Goal: Information Seeking & Learning: Find specific fact

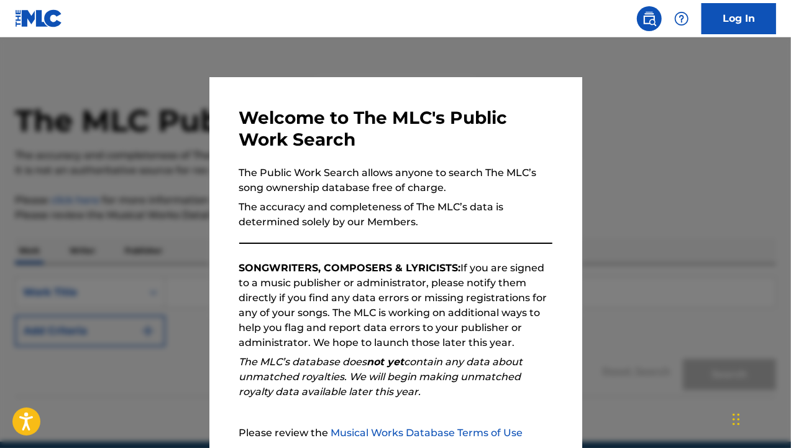
scroll to position [121, 0]
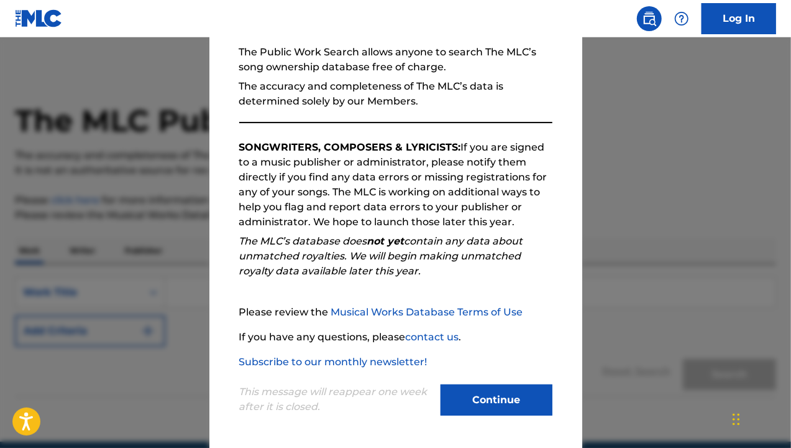
click at [486, 391] on button "Continue" at bounding box center [497, 399] width 112 height 31
click at [491, 399] on button "Continue" at bounding box center [497, 399] width 112 height 31
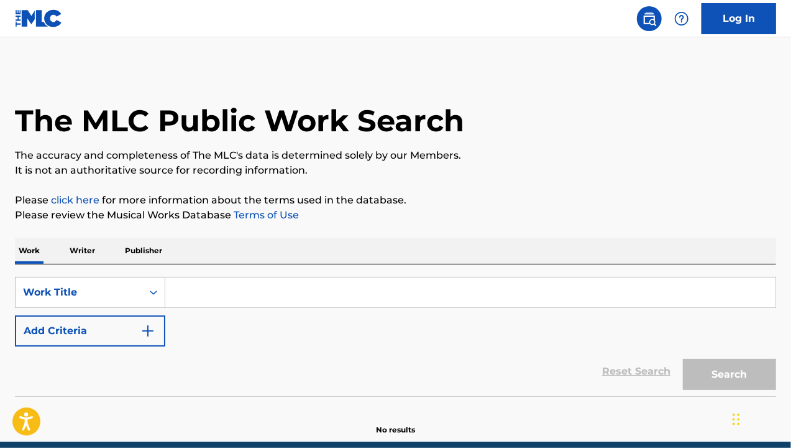
click at [120, 339] on button "Add Criteria" at bounding box center [90, 330] width 150 height 31
click at [90, 330] on button "Add Criteria" at bounding box center [90, 330] width 150 height 31
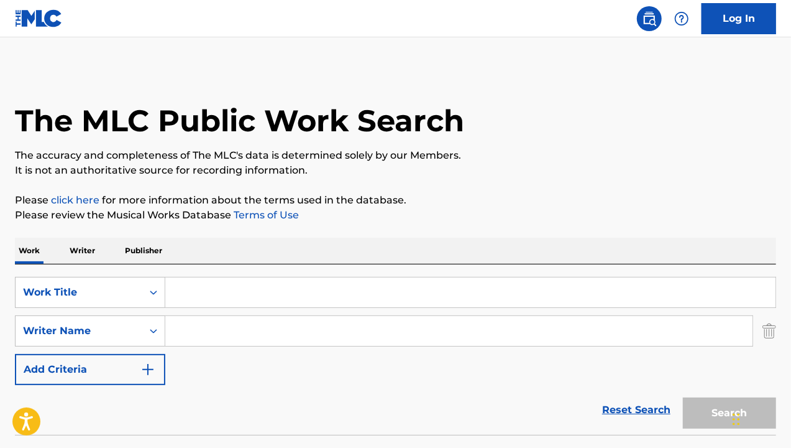
click at [196, 300] on input "Search Form" at bounding box center [470, 292] width 611 height 30
click at [471, 292] on input "Search Form" at bounding box center [470, 292] width 611 height 30
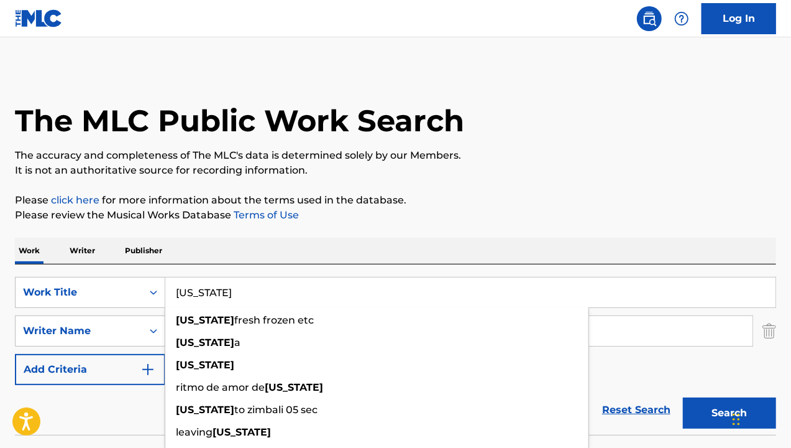
click at [623, 331] on input "Search Form" at bounding box center [459, 331] width 588 height 30
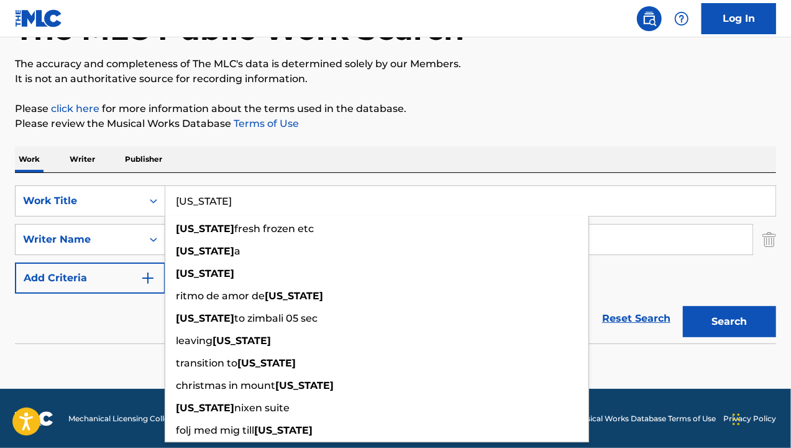
scroll to position [0, 0]
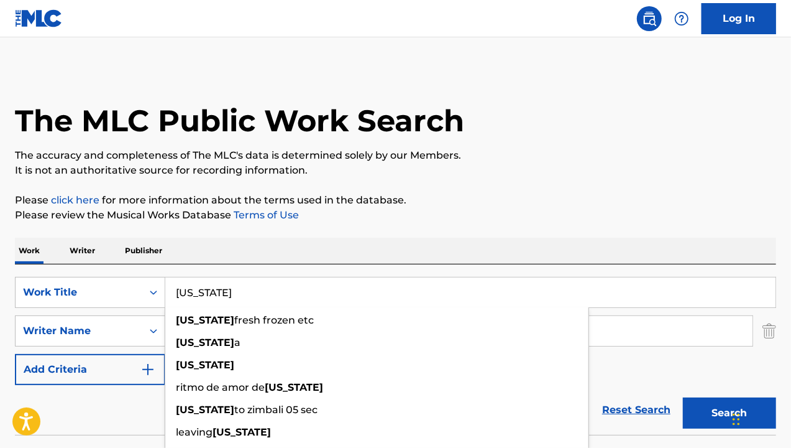
type input "[US_STATE]"
click at [658, 250] on div "Work Writer Publisher" at bounding box center [396, 250] width 762 height 26
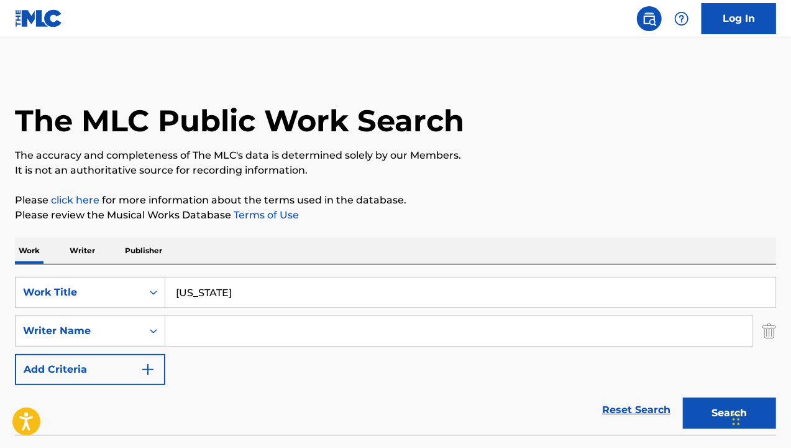
click at [459, 316] on input "Search Form" at bounding box center [459, 331] width 588 height 30
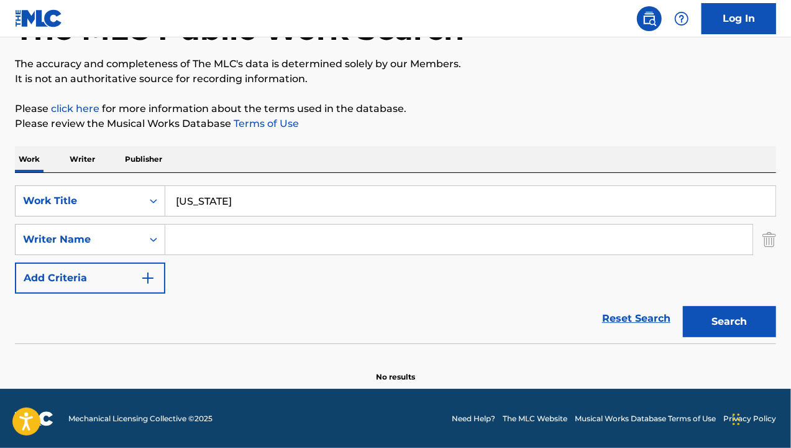
click at [225, 239] on input "Search Form" at bounding box center [459, 239] width 588 height 30
click at [459, 239] on input "Search Form" at bounding box center [459, 239] width 588 height 30
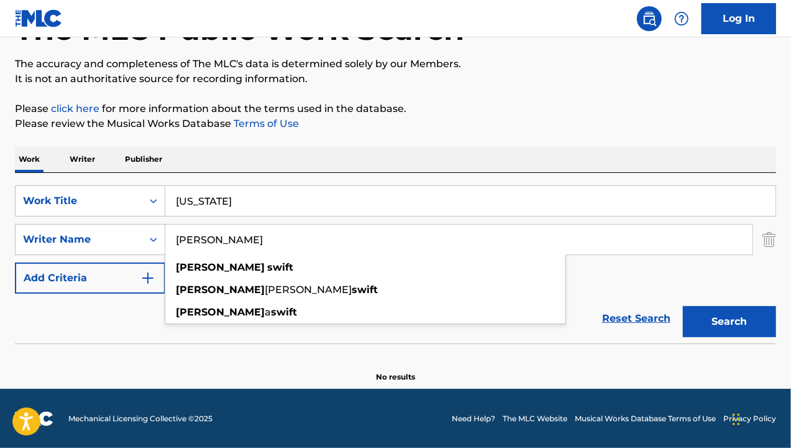
click at [444, 130] on p "Please review the Musical Works Database Terms of Use" at bounding box center [396, 123] width 762 height 15
type input "[PERSON_NAME]"
click at [395, 123] on p "Please review the Musical Works Database Terms of Use" at bounding box center [396, 123] width 762 height 15
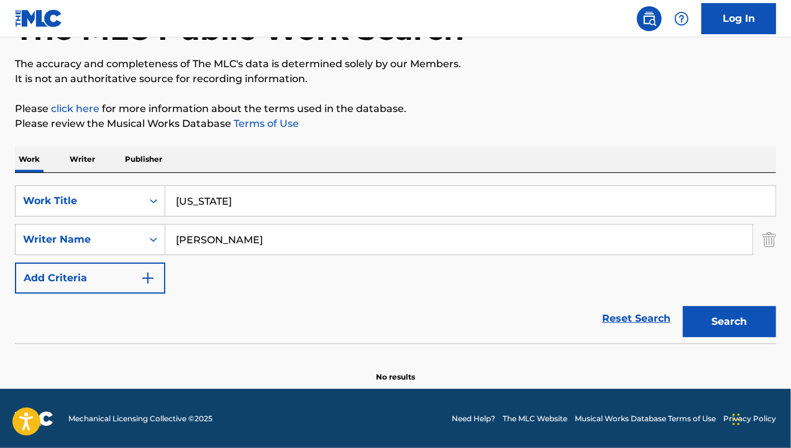
click at [773, 242] on img "Search Form" at bounding box center [770, 239] width 14 height 31
click at [770, 239] on img "Search Form" at bounding box center [770, 239] width 14 height 31
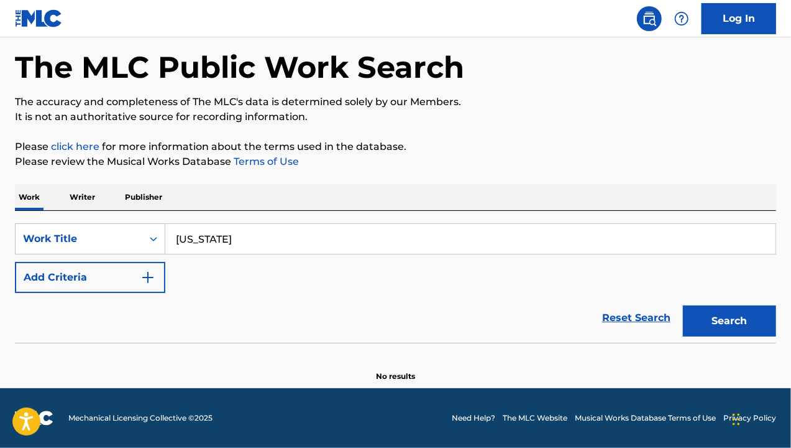
scroll to position [53, 0]
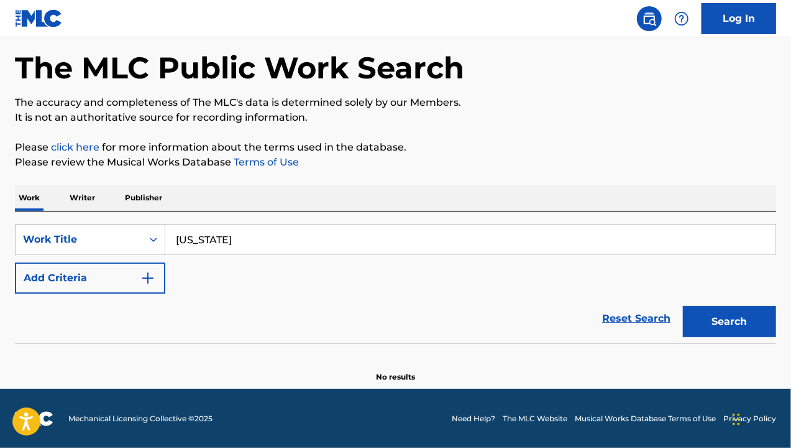
click at [202, 244] on input "[US_STATE]" at bounding box center [470, 239] width 611 height 30
click at [471, 239] on input "[US_STATE]" at bounding box center [470, 239] width 611 height 30
click at [202, 244] on input "[US_STATE]" at bounding box center [470, 239] width 611 height 30
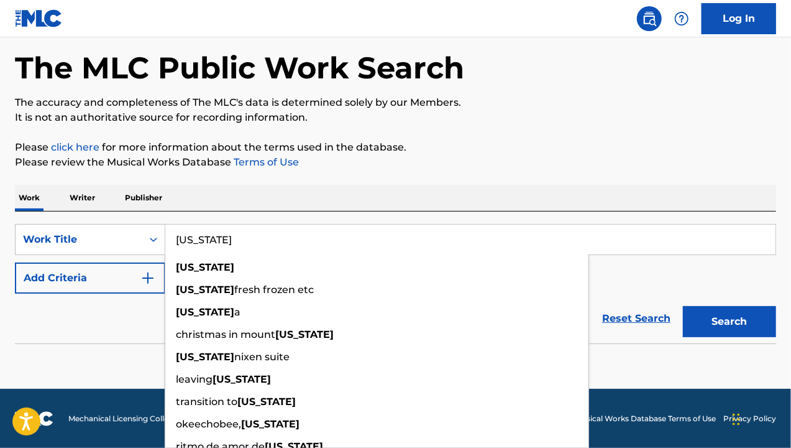
click at [471, 239] on input "[US_STATE]" at bounding box center [470, 239] width 611 height 30
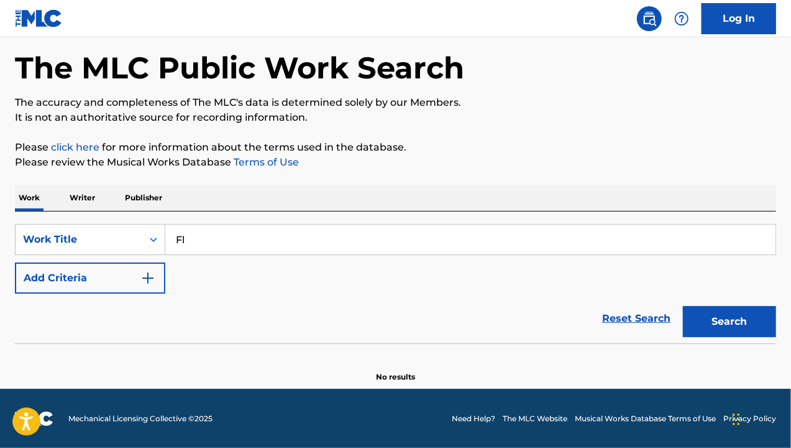
type input "F"
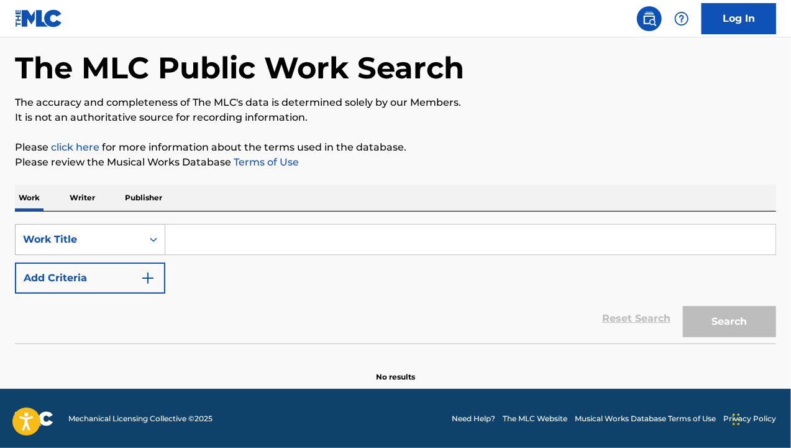
click at [151, 247] on div "Search Form" at bounding box center [153, 239] width 22 height 22
click at [154, 239] on icon "Search Form" at bounding box center [153, 239] width 12 height 12
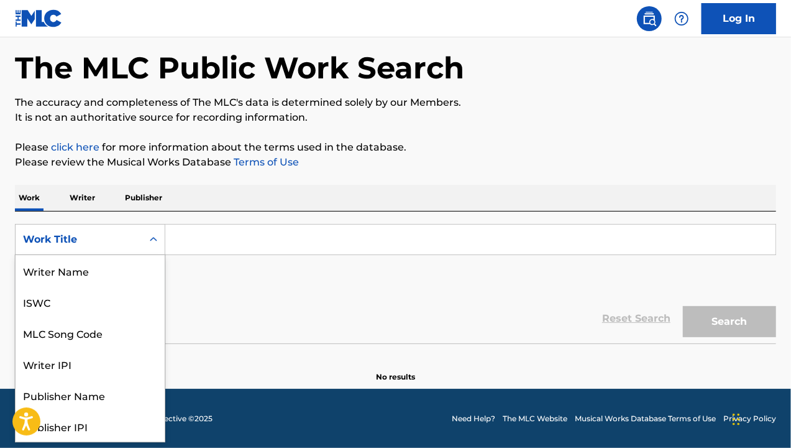
scroll to position [62, 0]
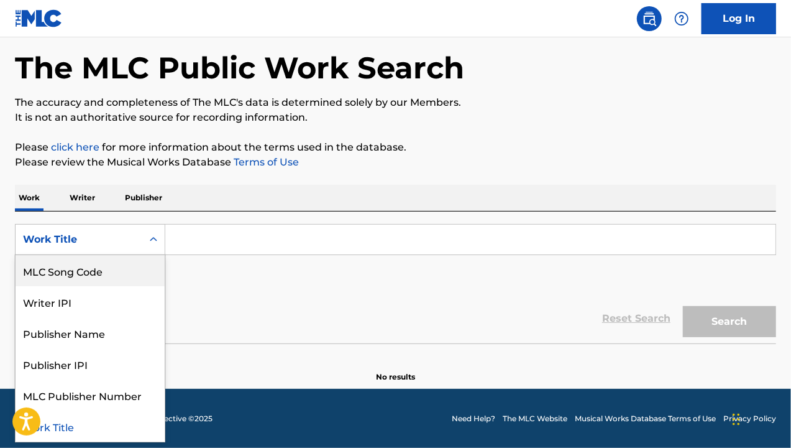
click at [138, 274] on div "MLC Song Code" at bounding box center [90, 270] width 149 height 31
click at [85, 270] on div "MLC Song Code" at bounding box center [90, 270] width 149 height 31
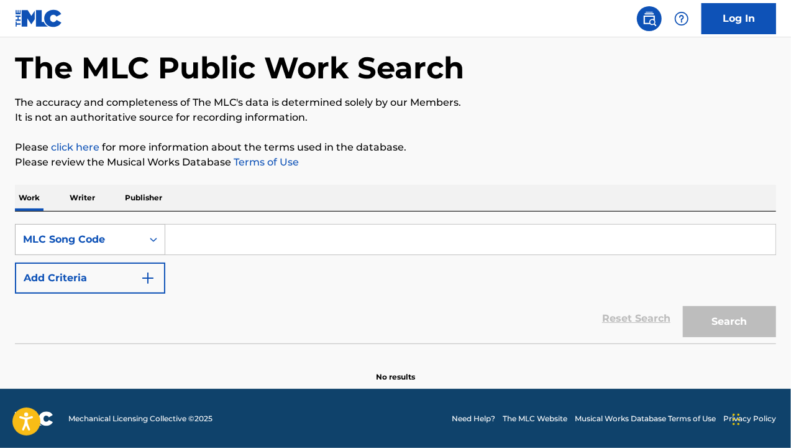
click at [148, 241] on icon "Search Form" at bounding box center [153, 239] width 12 height 12
click at [154, 239] on icon "Search Form" at bounding box center [153, 239] width 12 height 12
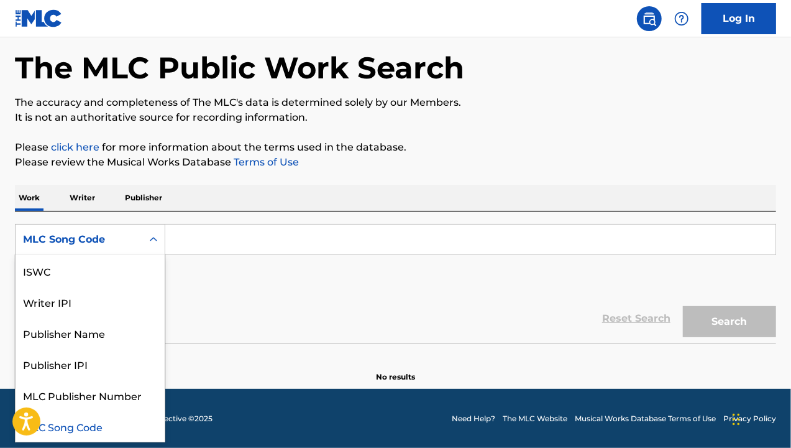
scroll to position [0, 0]
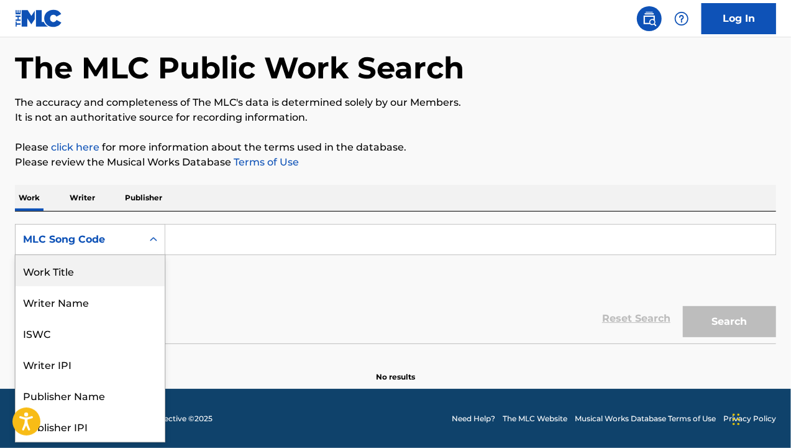
click at [91, 269] on div "Work Title" at bounding box center [90, 270] width 149 height 31
click at [85, 270] on div "Work Title" at bounding box center [90, 270] width 149 height 31
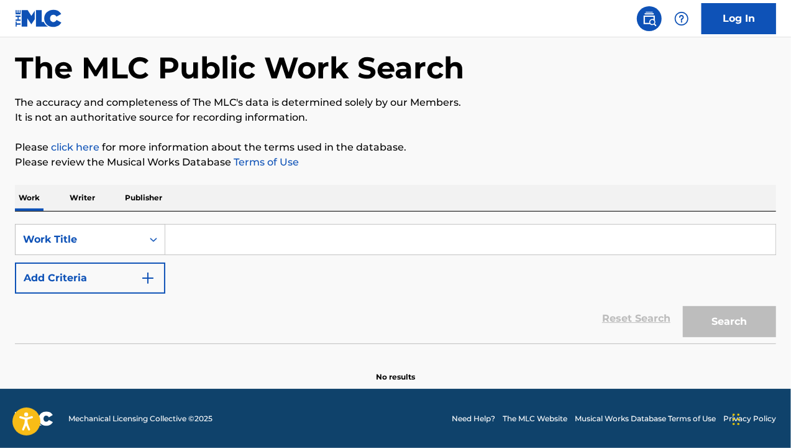
click at [114, 282] on button "Add Criteria" at bounding box center [90, 277] width 150 height 31
click at [90, 277] on button "Add Criteria" at bounding box center [90, 277] width 150 height 31
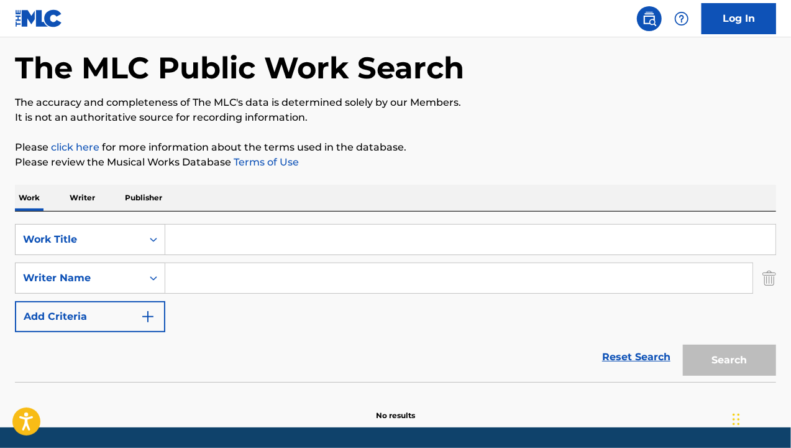
click at [198, 235] on input "Search Form" at bounding box center [470, 239] width 611 height 30
click at [471, 239] on input "Search Form" at bounding box center [470, 239] width 611 height 30
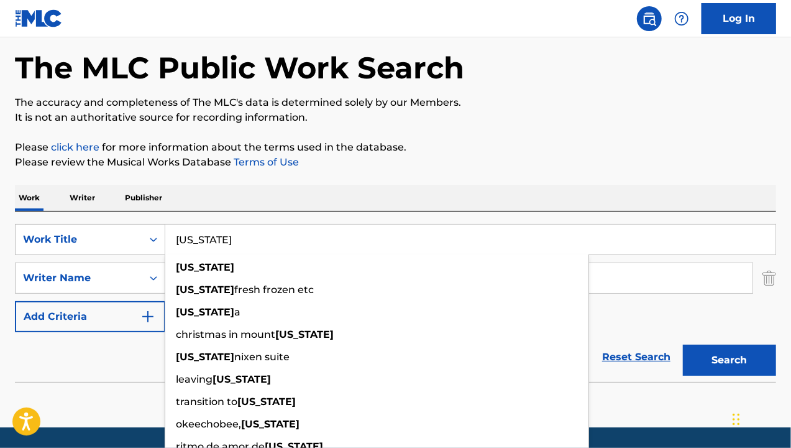
type input "[US_STATE]"
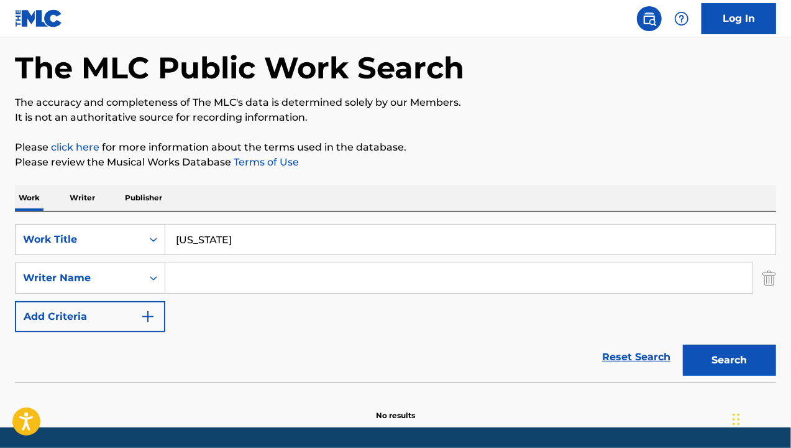
click at [218, 288] on input "Search Form" at bounding box center [459, 278] width 588 height 30
click at [459, 277] on input "Search Form" at bounding box center [459, 278] width 588 height 30
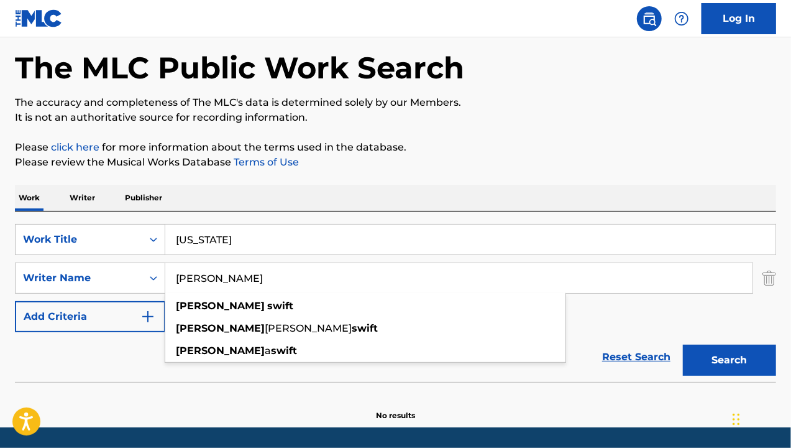
type input "[PERSON_NAME]"
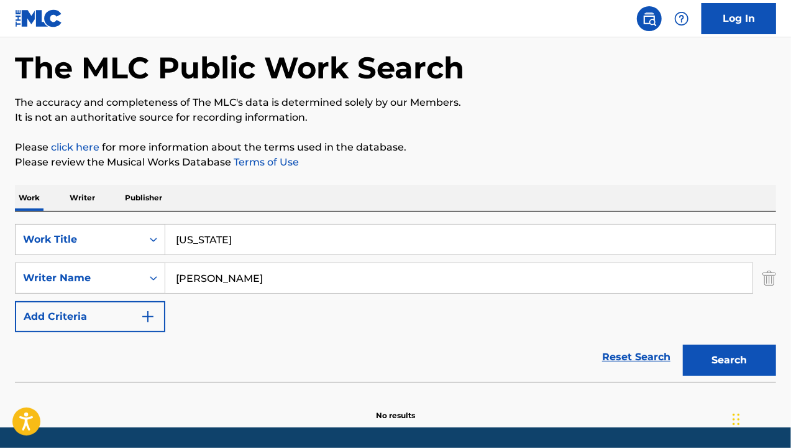
click at [731, 360] on button "Search" at bounding box center [729, 359] width 93 height 31
click at [730, 359] on button "Search" at bounding box center [729, 359] width 93 height 31
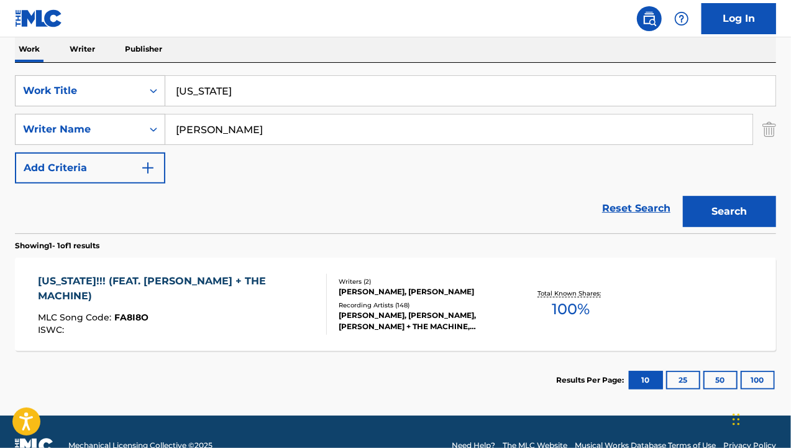
scroll to position [208, 0]
